Goal: Information Seeking & Learning: Learn about a topic

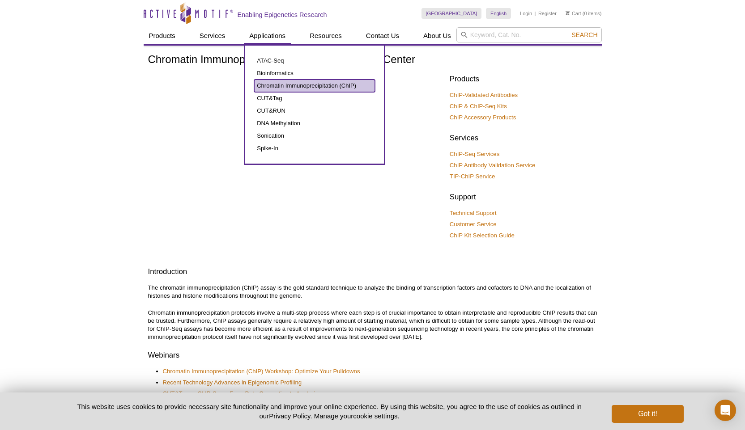
click at [278, 84] on link "Chromatin Immunoprecipitation (ChIP)" at bounding box center [314, 86] width 121 height 13
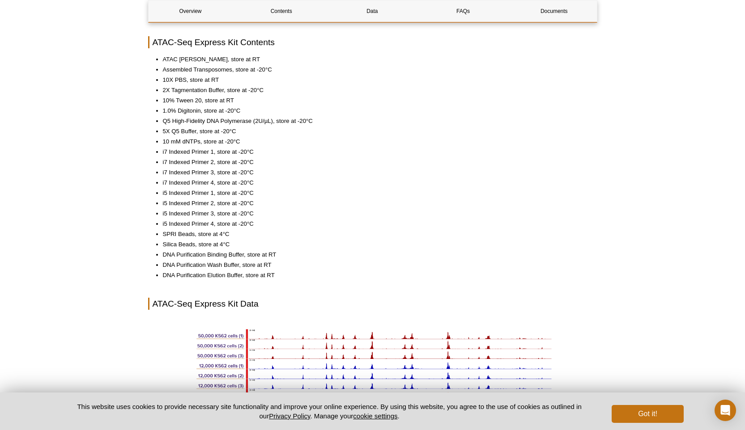
scroll to position [430, 0]
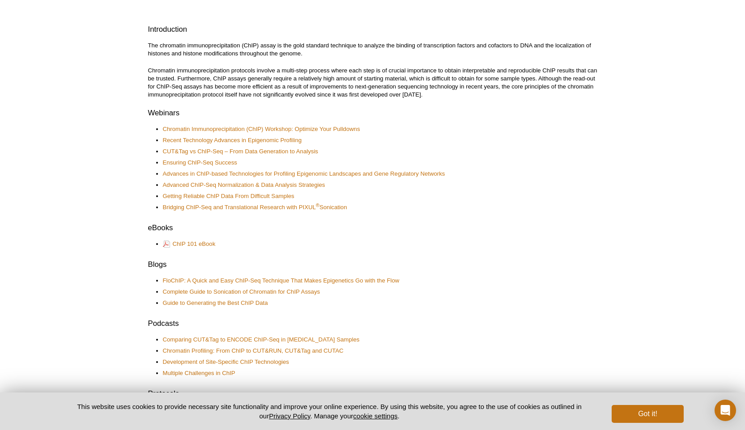
scroll to position [244, 0]
